Goal: Task Accomplishment & Management: Manage account settings

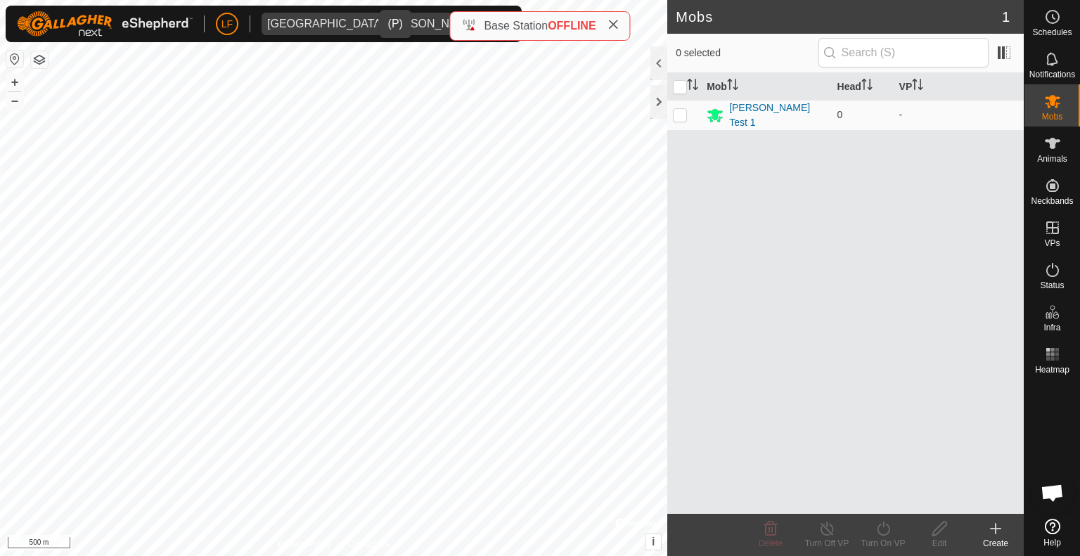
click at [491, 22] on icon "dropdown trigger" at bounding box center [496, 23] width 11 height 11
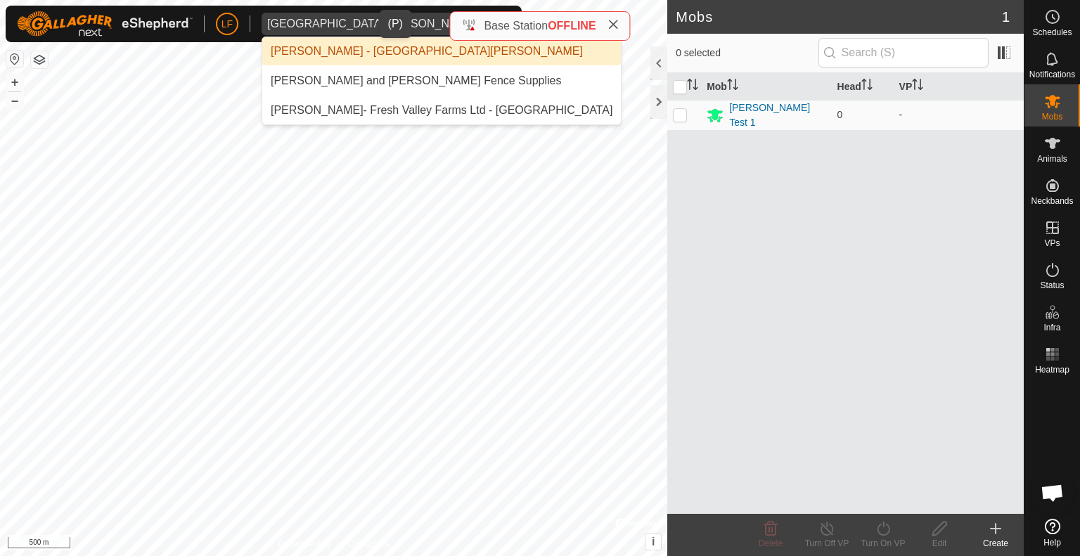
click at [367, 49] on li "[PERSON_NAME] - [GEOGRAPHIC_DATA][PERSON_NAME]" at bounding box center [441, 51] width 359 height 28
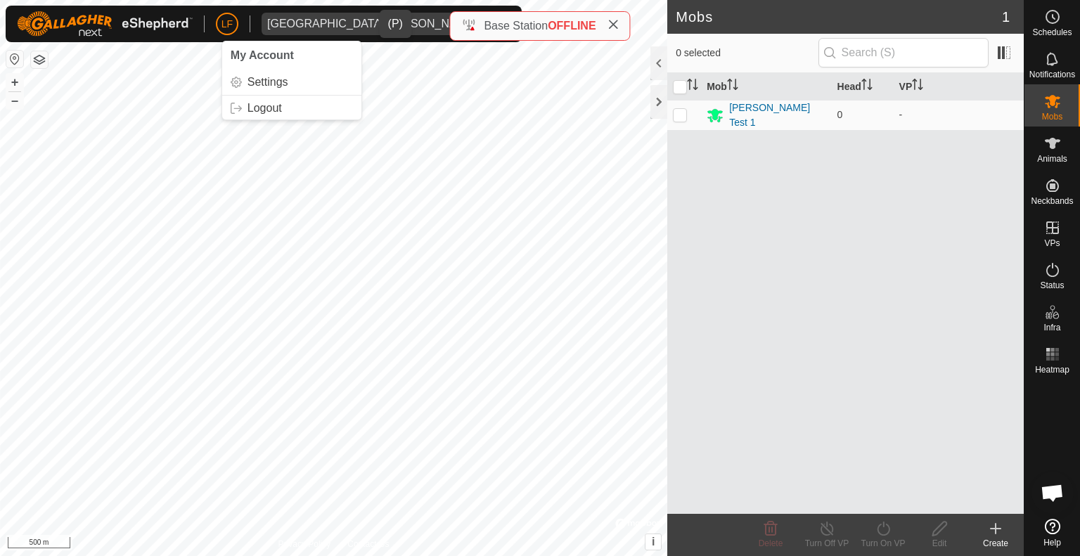
click at [491, 22] on icon "dropdown trigger" at bounding box center [496, 23] width 11 height 11
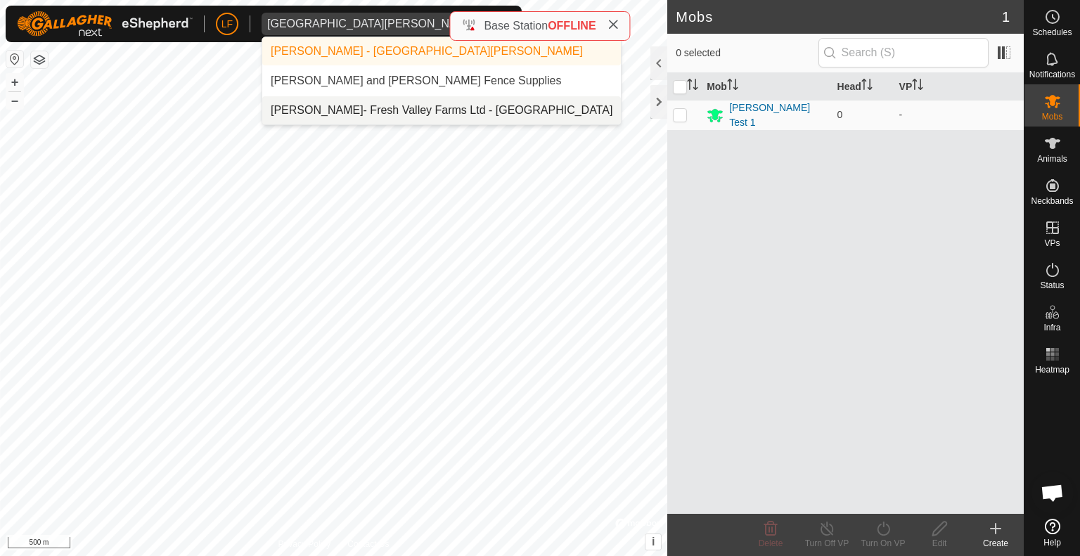
click at [340, 109] on li "[PERSON_NAME]- Fresh Valley Farms Ltd - [GEOGRAPHIC_DATA]" at bounding box center [441, 110] width 359 height 28
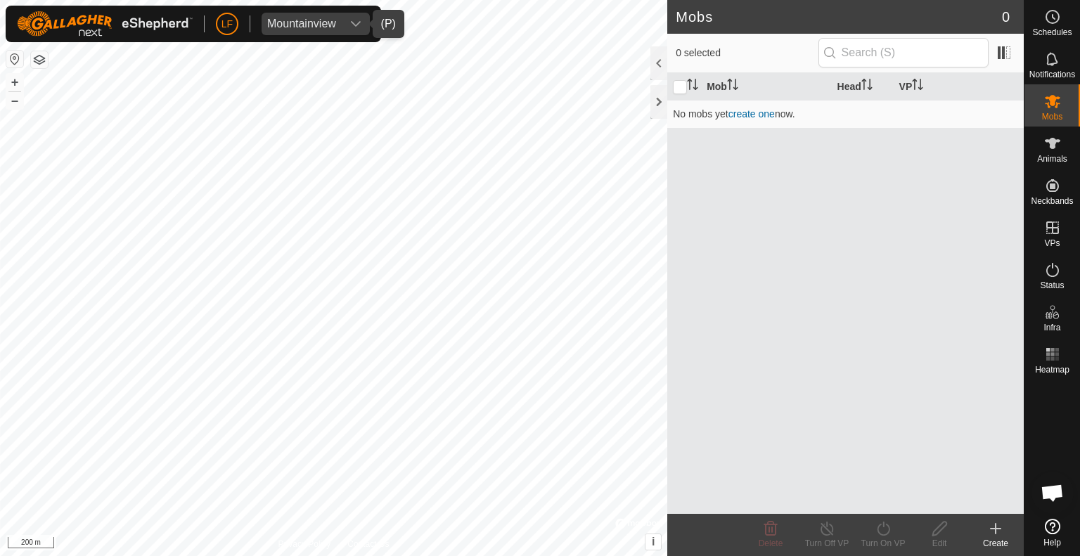
click at [358, 23] on icon "dropdown trigger" at bounding box center [356, 24] width 10 height 6
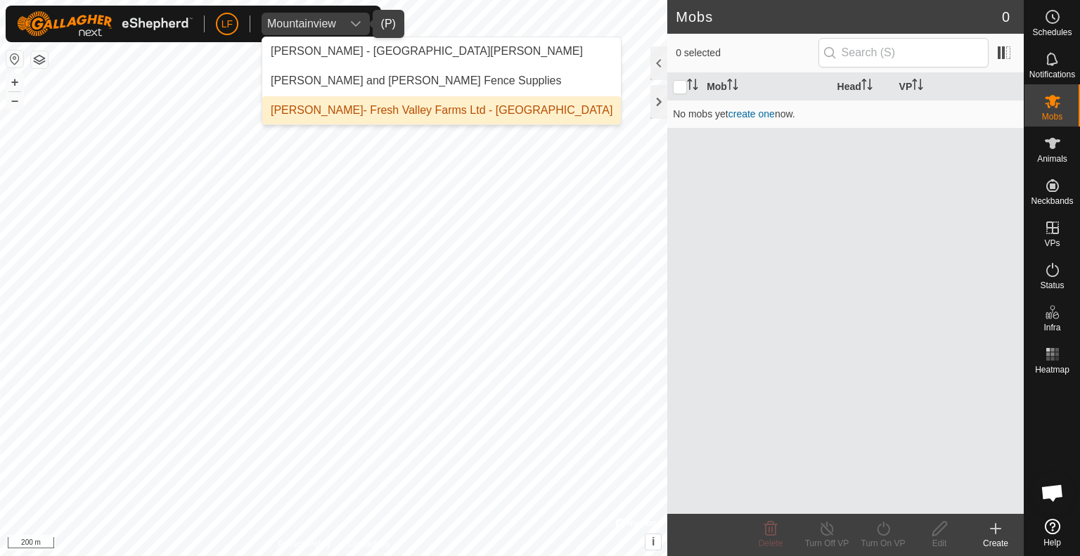
click at [357, 110] on li "[PERSON_NAME]- Fresh Valley Farms Ltd - [GEOGRAPHIC_DATA]" at bounding box center [441, 110] width 359 height 28
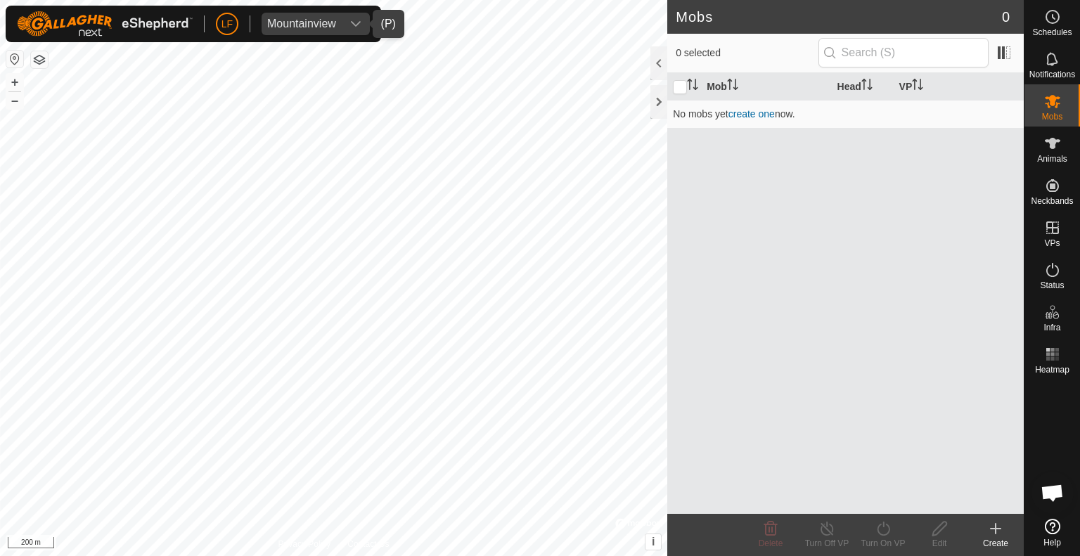
click at [355, 23] on icon "dropdown trigger" at bounding box center [355, 23] width 11 height 11
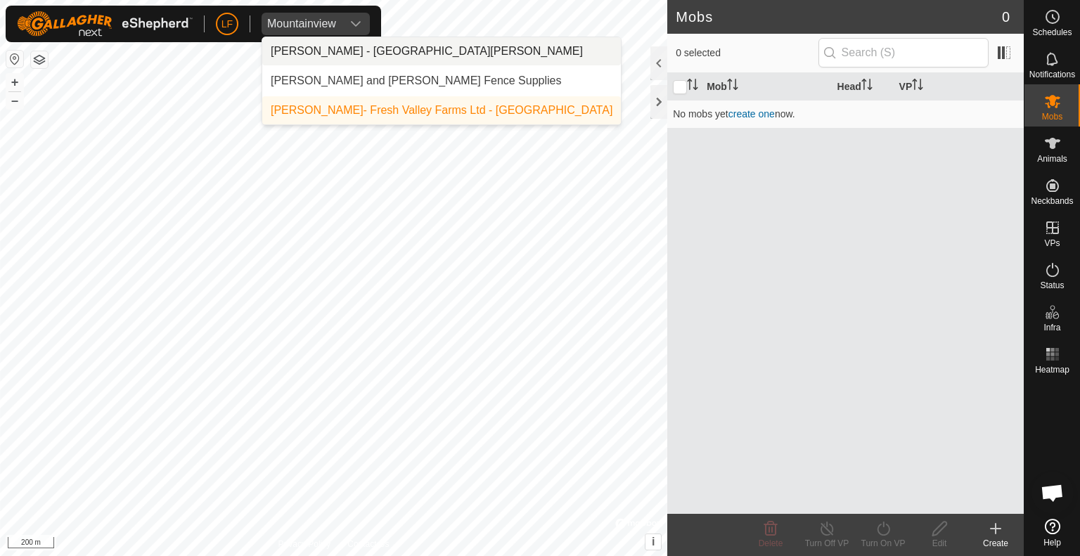
click at [348, 51] on li "[PERSON_NAME] - [GEOGRAPHIC_DATA][PERSON_NAME]" at bounding box center [441, 51] width 359 height 28
